Goal: Task Accomplishment & Management: Manage account settings

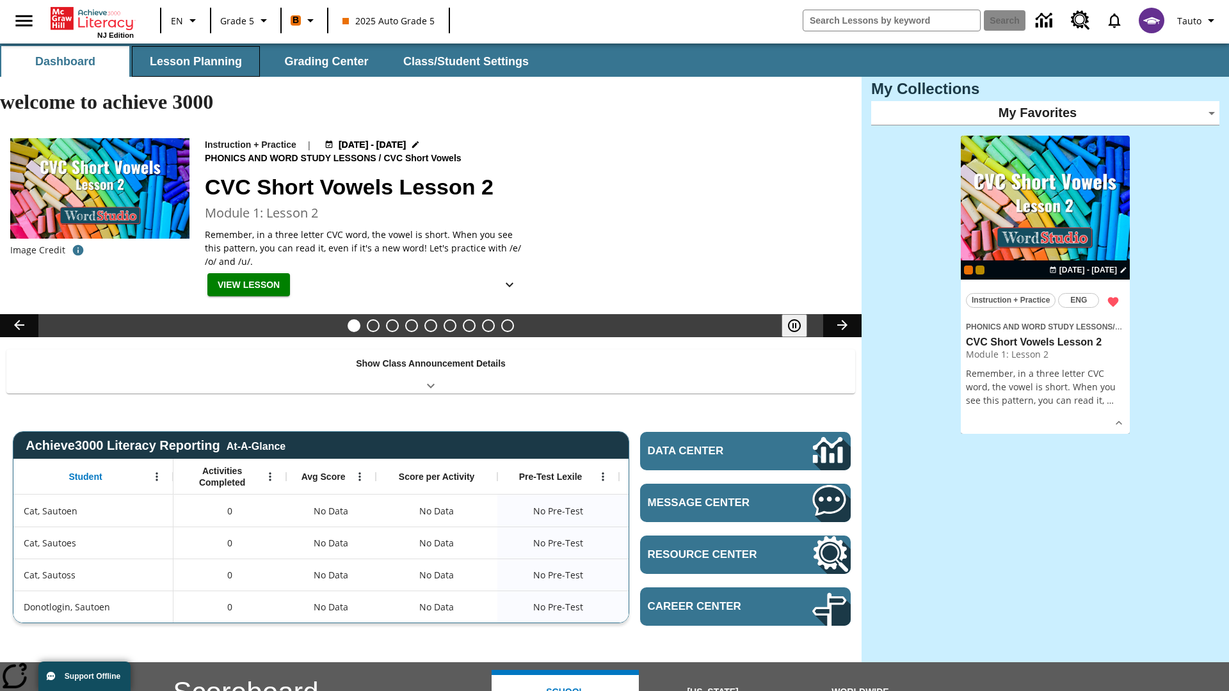
click at [196, 61] on button "Lesson Planning" at bounding box center [196, 61] width 128 height 31
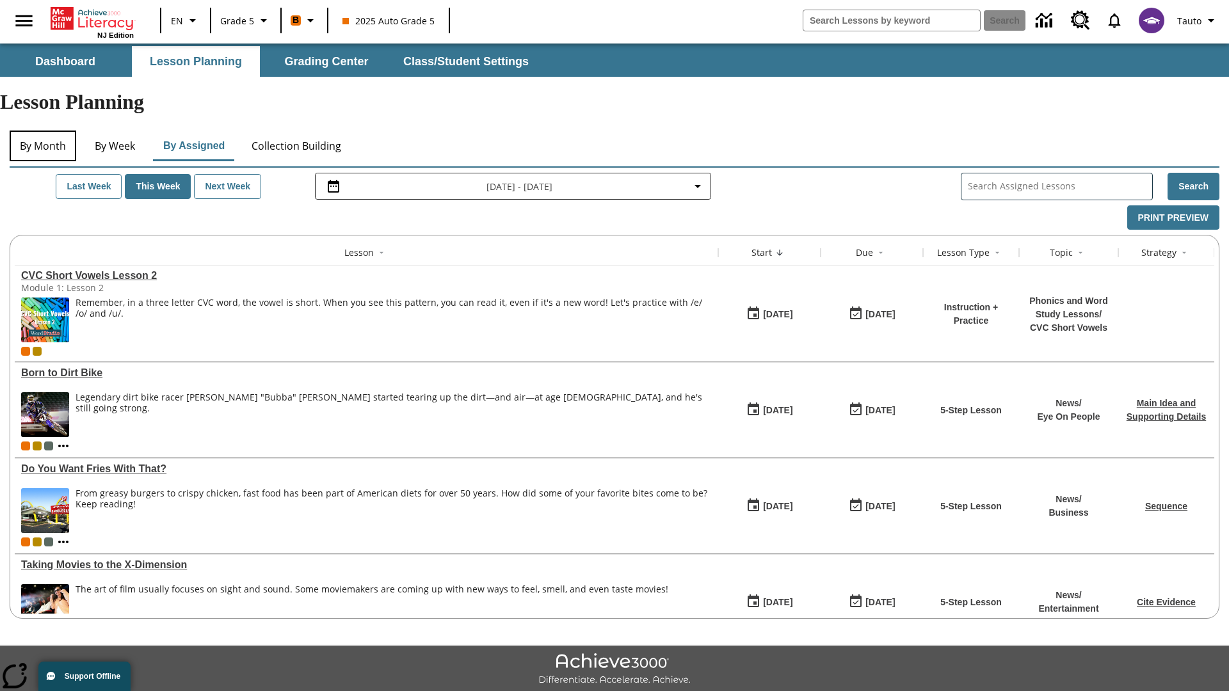
click at [43, 131] on button "By Month" at bounding box center [43, 146] width 67 height 31
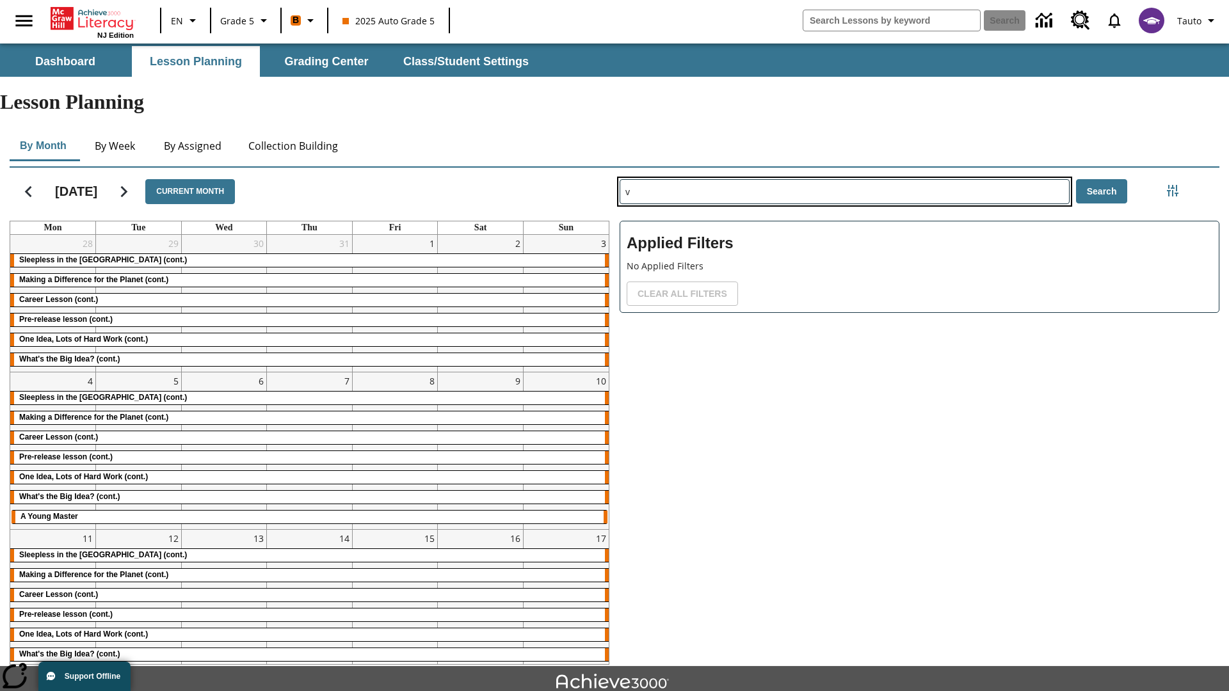
type input "v"
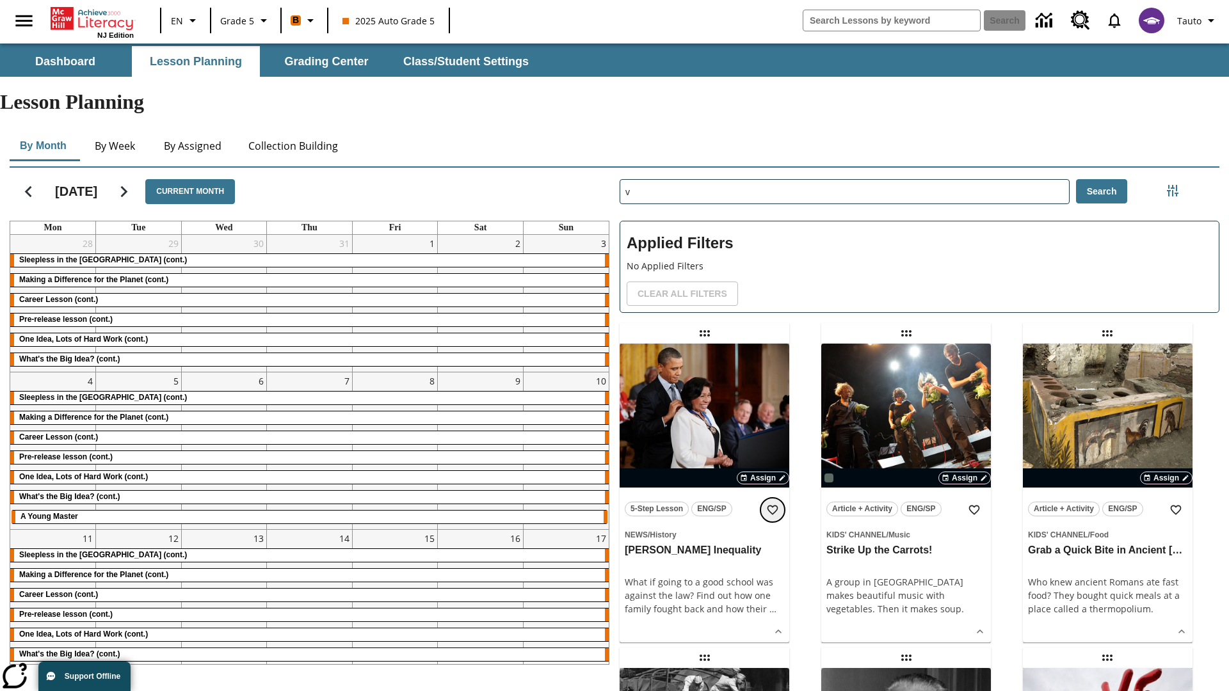
click at [772, 504] on icon "Add to Favorites" at bounding box center [772, 510] width 13 height 13
click at [92, 17] on icon "Home" at bounding box center [94, 18] width 85 height 23
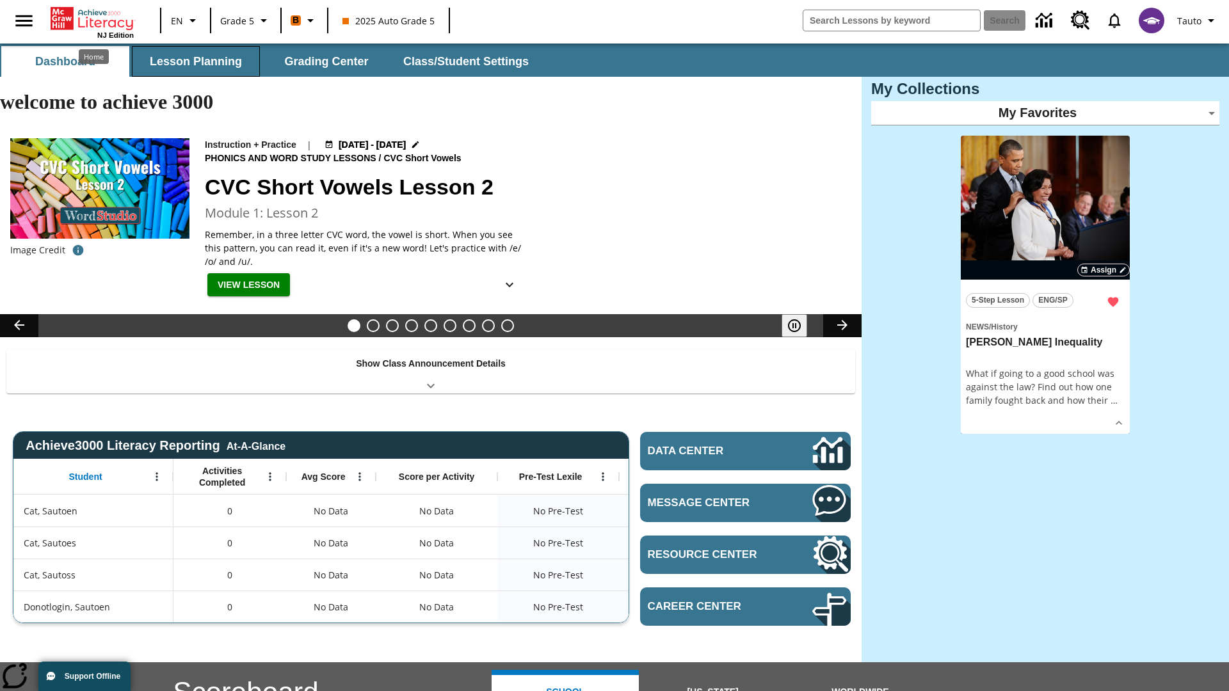
click at [196, 61] on button "Lesson Planning" at bounding box center [196, 61] width 128 height 31
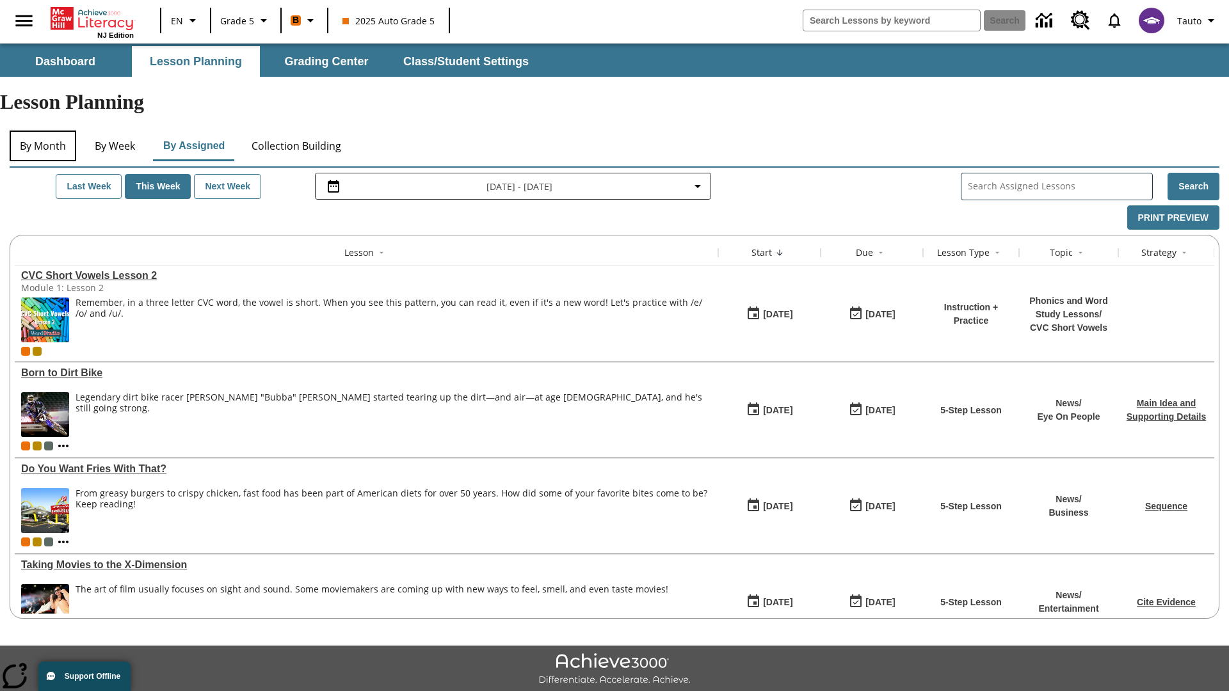
click at [43, 131] on button "By Month" at bounding box center [43, 146] width 67 height 31
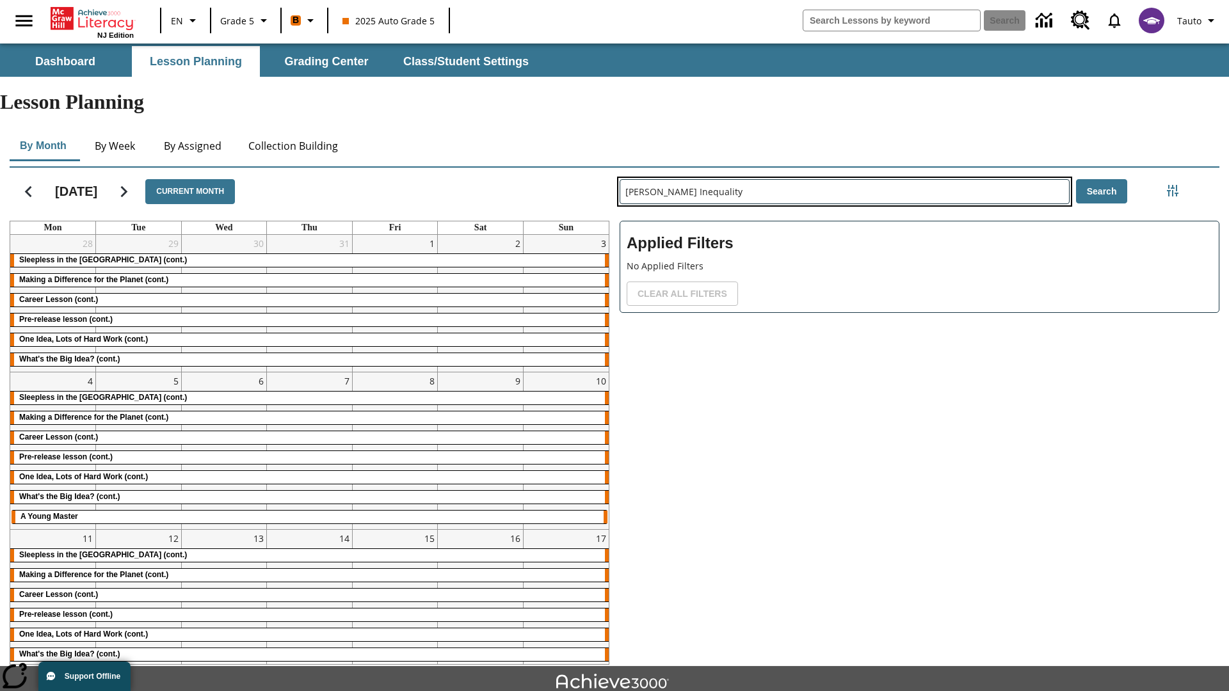
type input "[PERSON_NAME] Inequality"
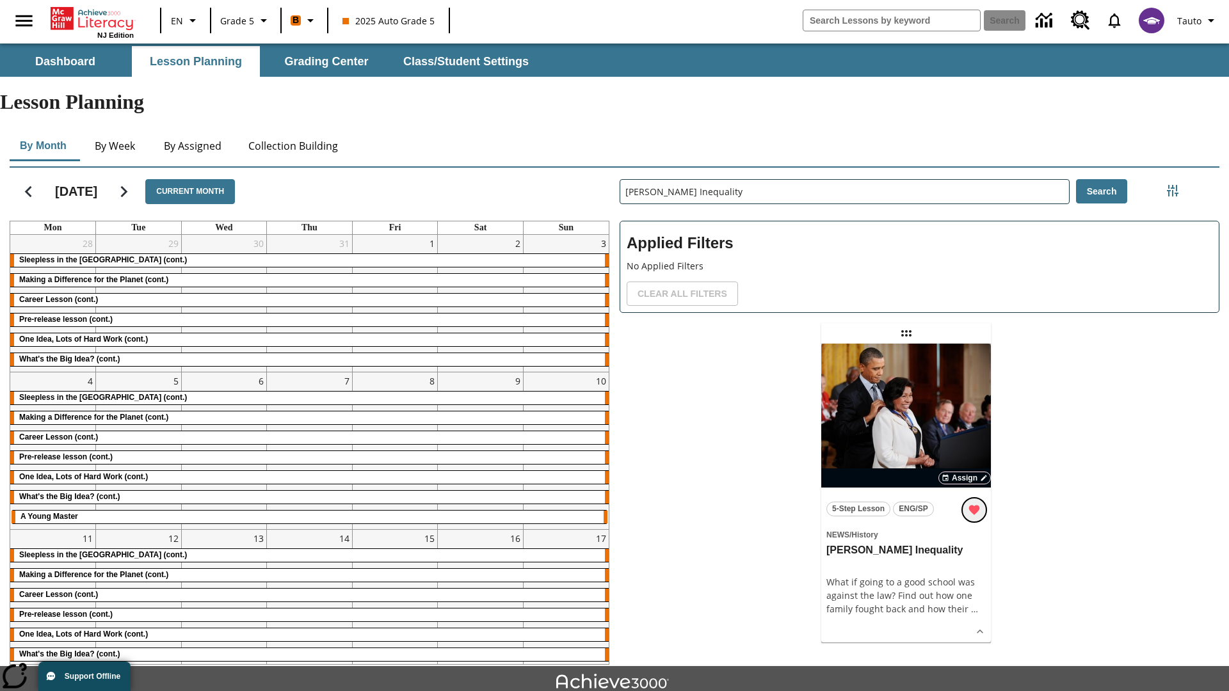
click at [974, 506] on icon "Remove from Favorites" at bounding box center [974, 511] width 11 height 10
click at [92, 17] on icon "Home" at bounding box center [94, 18] width 85 height 23
